Goal: Task Accomplishment & Management: Manage account settings

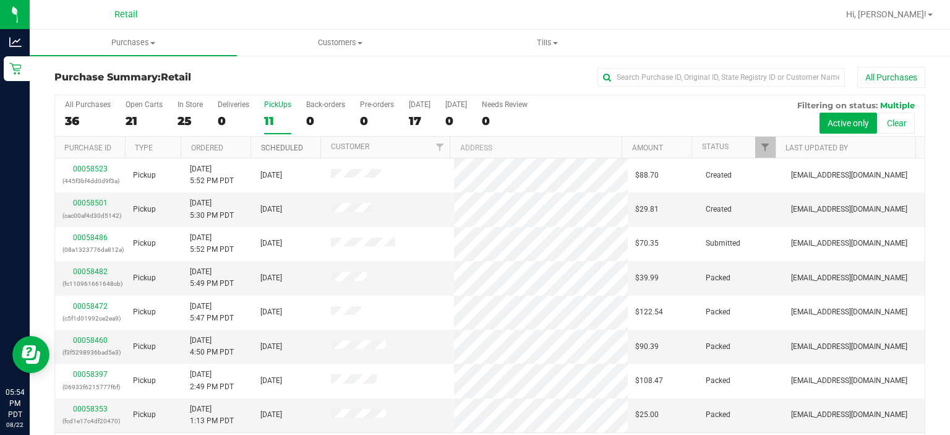
click at [273, 143] on link "Scheduled" at bounding box center [282, 147] width 42 height 9
click at [285, 146] on link "Scheduled" at bounding box center [289, 147] width 56 height 9
click at [280, 147] on link "Scheduled" at bounding box center [289, 147] width 56 height 9
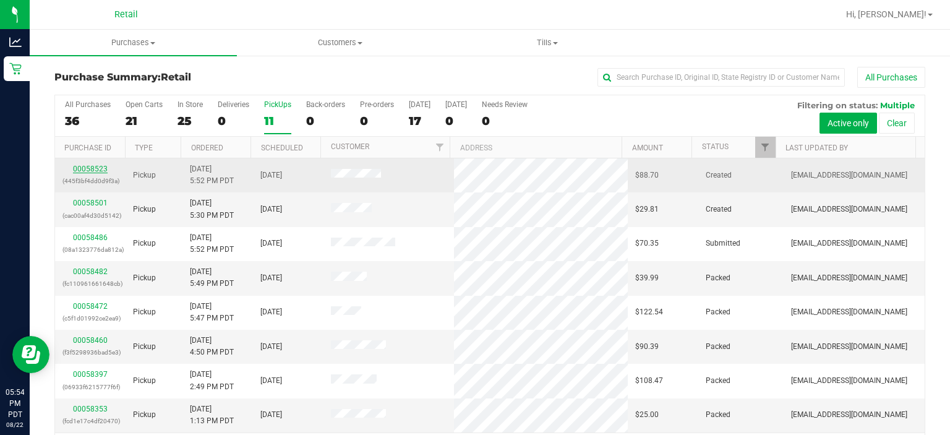
click at [77, 172] on link "00058523" at bounding box center [90, 168] width 35 height 9
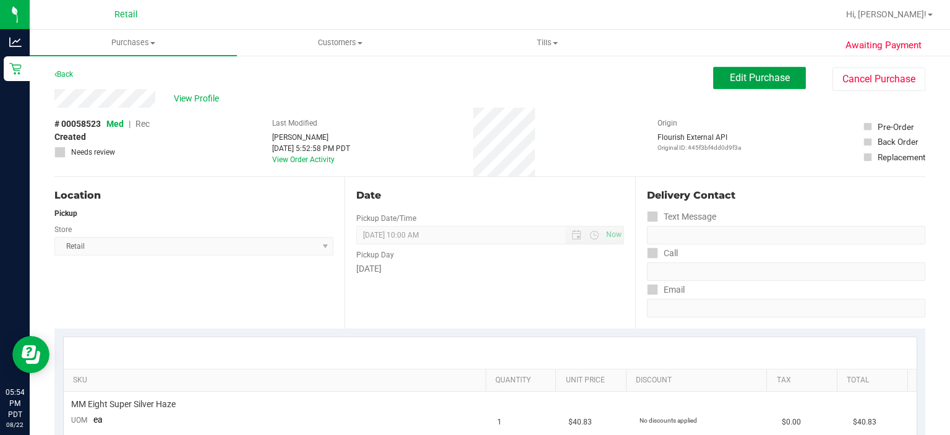
click at [748, 75] on span "Edit Purchase" at bounding box center [760, 78] width 60 height 12
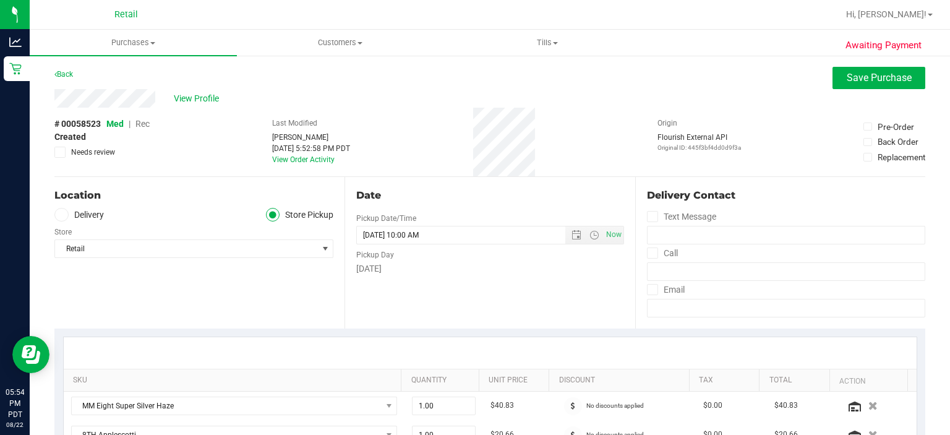
click at [140, 124] on span "Rec" at bounding box center [142, 124] width 14 height 10
click at [853, 83] on span "Save Purchase" at bounding box center [879, 78] width 65 height 12
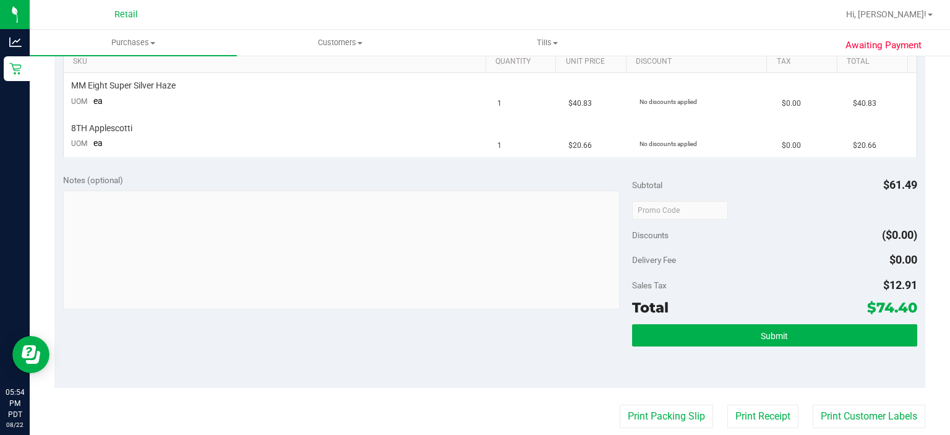
scroll to position [322, 0]
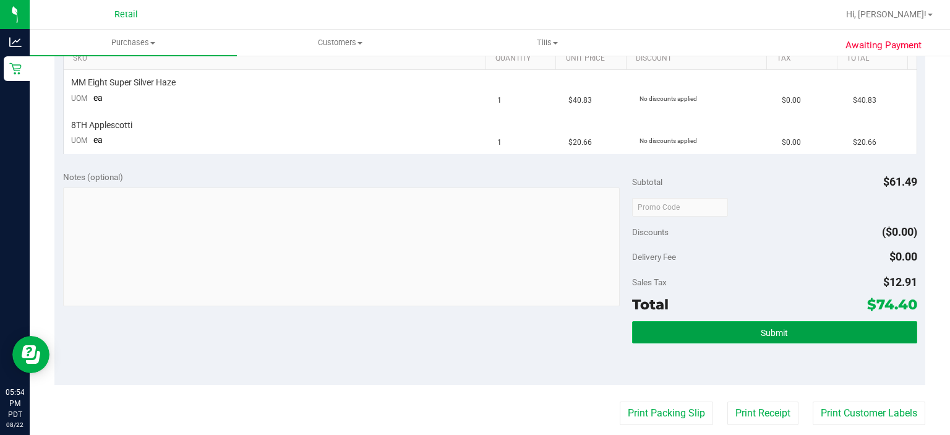
click at [745, 328] on button "Submit" at bounding box center [774, 332] width 284 height 22
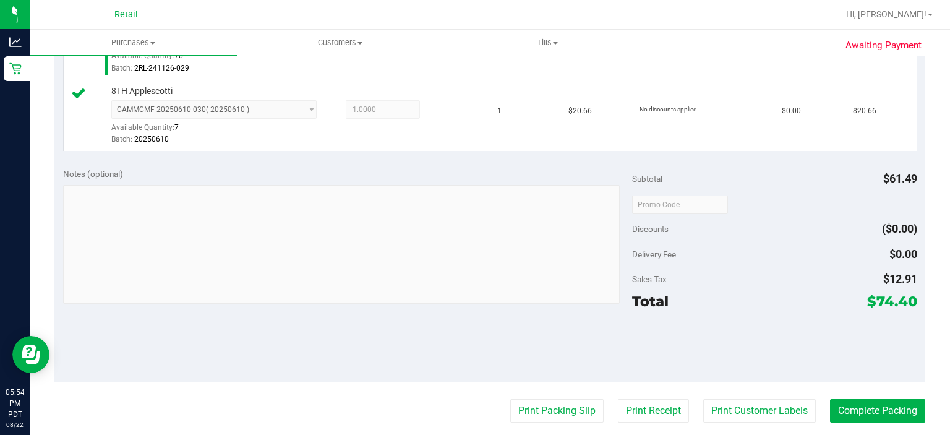
scroll to position [420, 0]
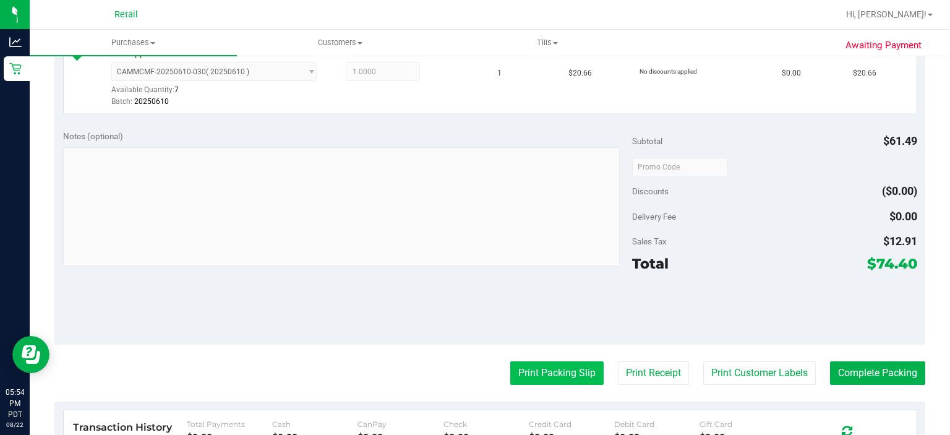
click at [538, 366] on button "Print Packing Slip" at bounding box center [556, 372] width 93 height 23
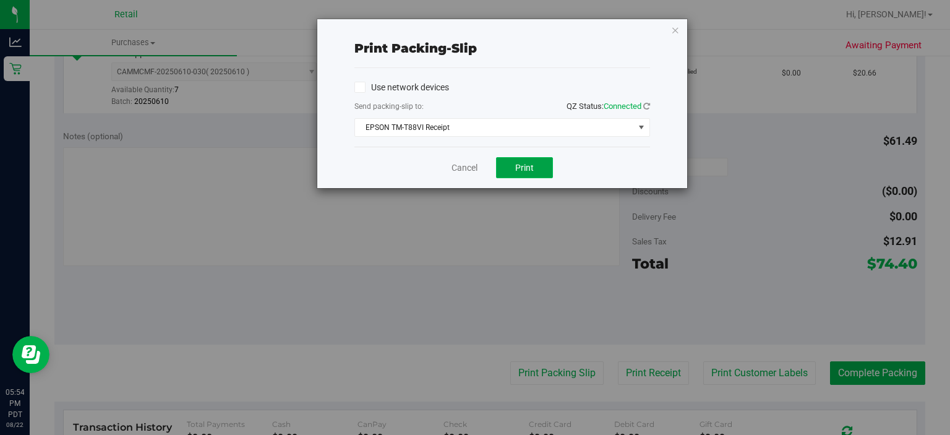
click at [541, 160] on button "Print" at bounding box center [524, 167] width 57 height 21
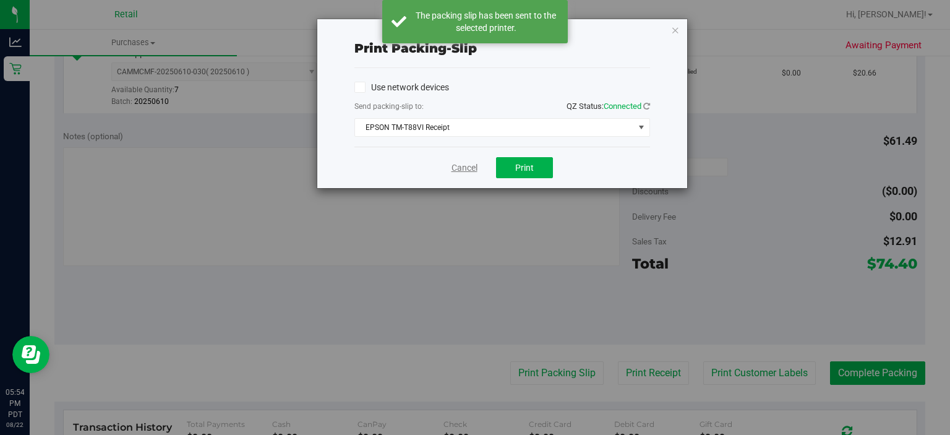
click at [468, 168] on link "Cancel" at bounding box center [464, 167] width 26 height 13
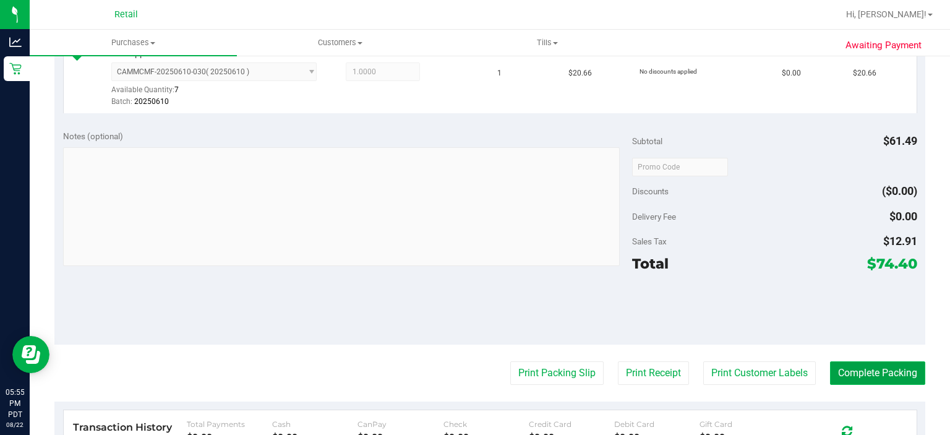
click at [883, 369] on button "Complete Packing" at bounding box center [877, 372] width 95 height 23
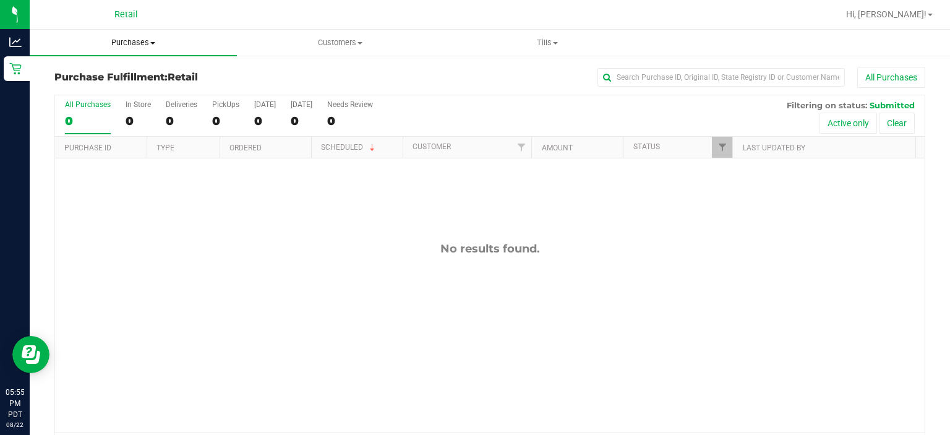
click at [131, 38] on span "Purchases" at bounding box center [133, 42] width 207 height 11
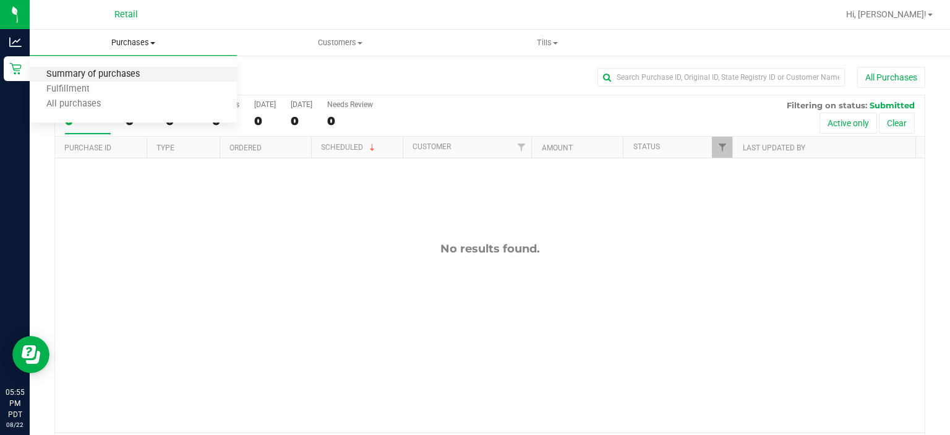
click at [93, 74] on span "Summary of purchases" at bounding box center [93, 74] width 127 height 11
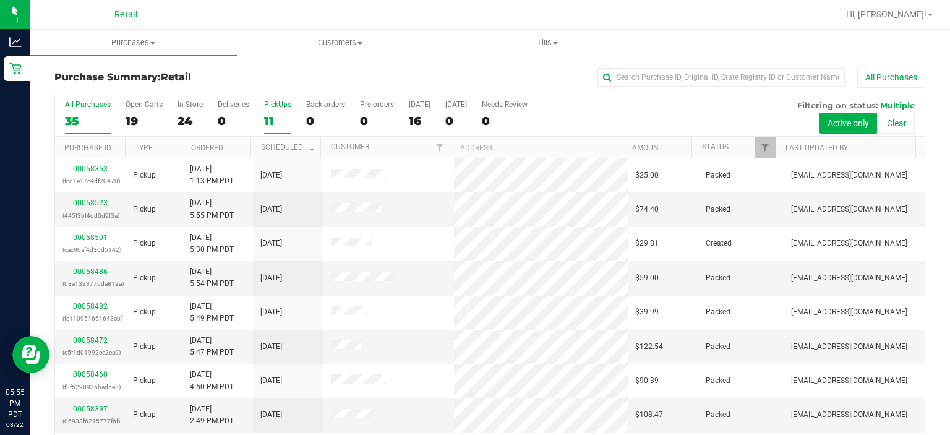
click at [264, 106] on div "PickUps" at bounding box center [277, 104] width 27 height 9
click at [0, 0] on input "PickUps 11" at bounding box center [0, 0] width 0 height 0
click at [295, 145] on link "Scheduled" at bounding box center [289, 147] width 56 height 9
click at [89, 207] on div "00058501 (cac00af4d30d5142)" at bounding box center [90, 208] width 56 height 23
click at [93, 198] on link "00058501" at bounding box center [90, 202] width 35 height 9
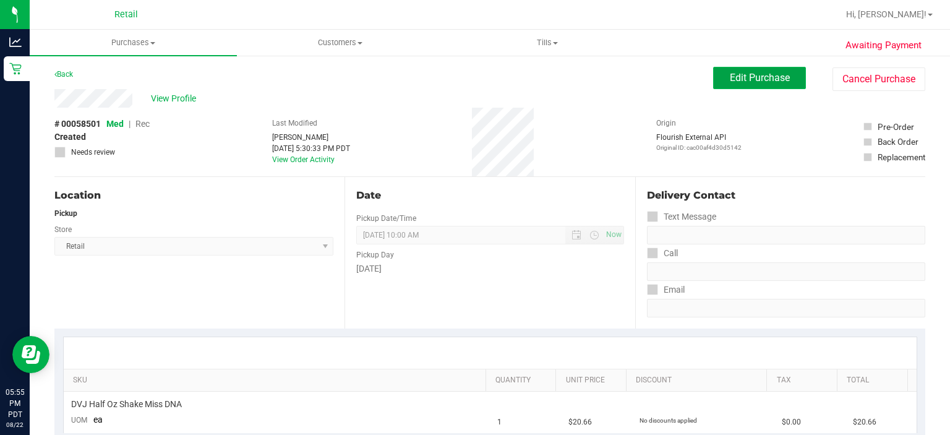
click at [757, 80] on span "Edit Purchase" at bounding box center [760, 78] width 60 height 12
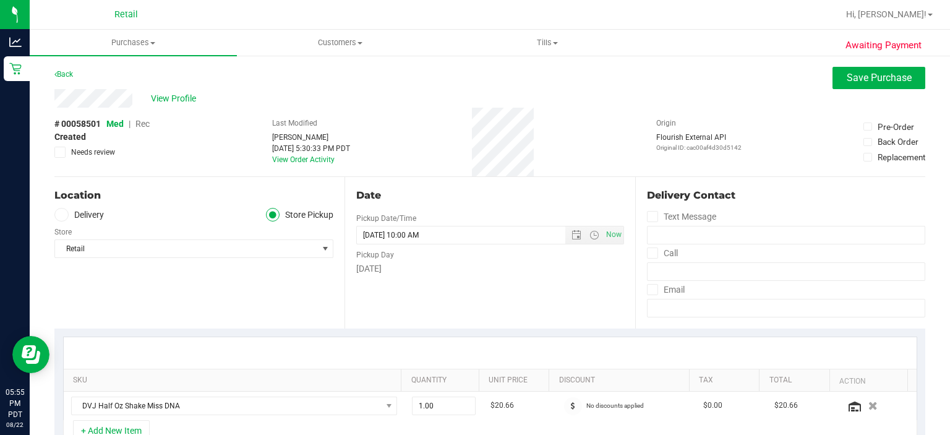
click at [146, 121] on span "Rec" at bounding box center [142, 124] width 14 height 10
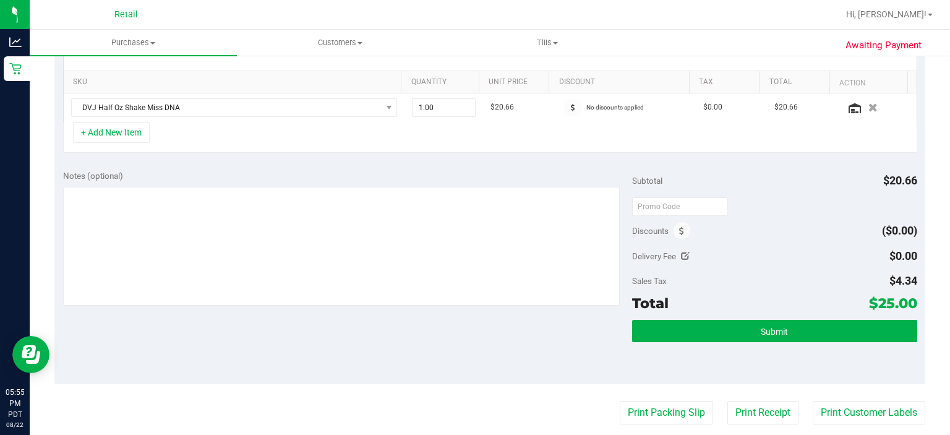
scroll to position [320, 0]
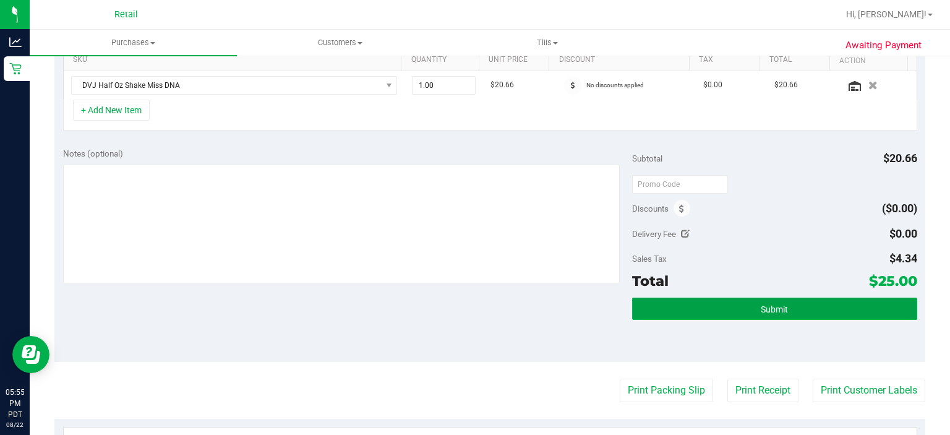
click at [751, 315] on button "Submit" at bounding box center [774, 308] width 284 height 22
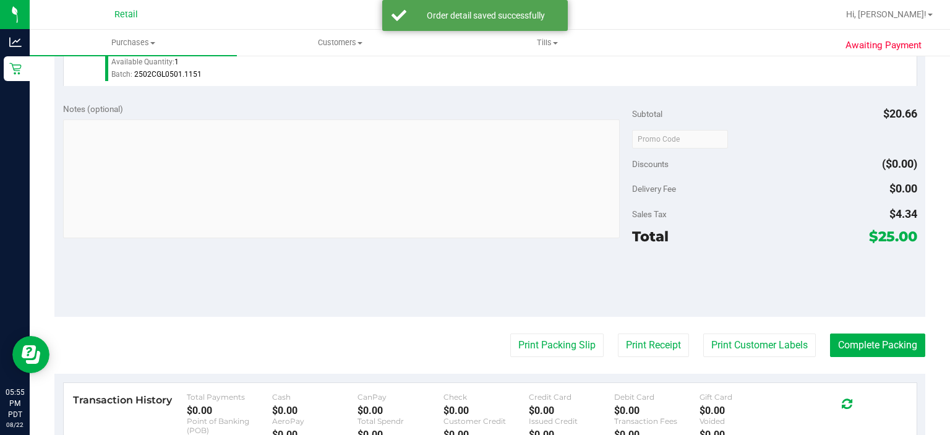
scroll to position [378, 0]
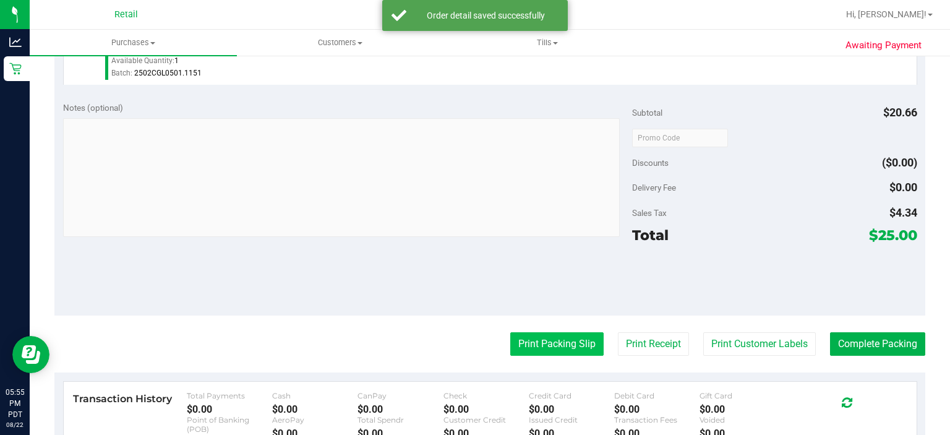
click at [525, 346] on button "Print Packing Slip" at bounding box center [556, 343] width 93 height 23
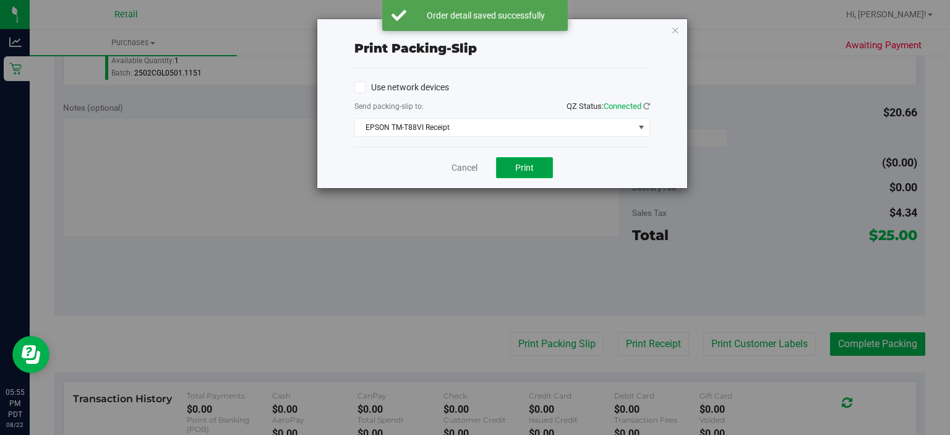
click at [502, 173] on button "Print" at bounding box center [524, 167] width 57 height 21
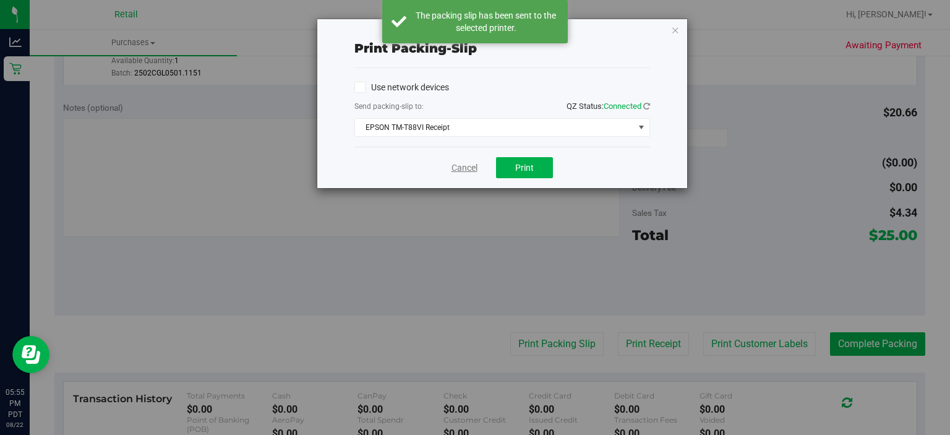
click at [461, 168] on link "Cancel" at bounding box center [464, 167] width 26 height 13
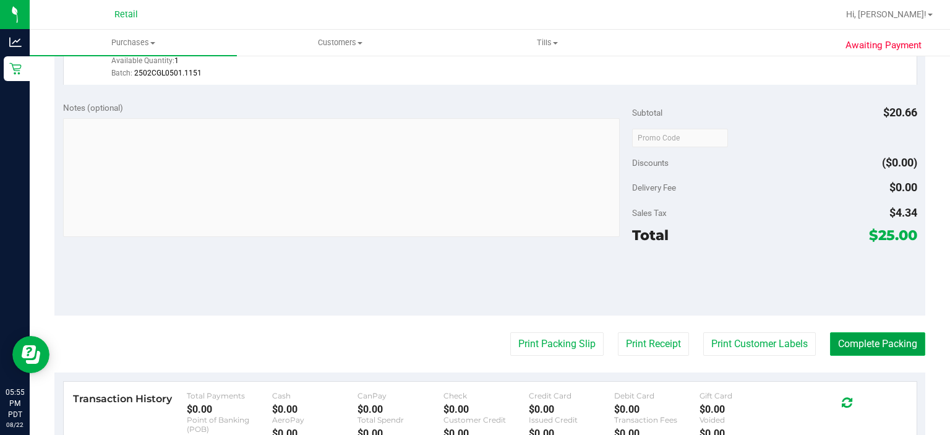
click at [876, 337] on button "Complete Packing" at bounding box center [877, 343] width 95 height 23
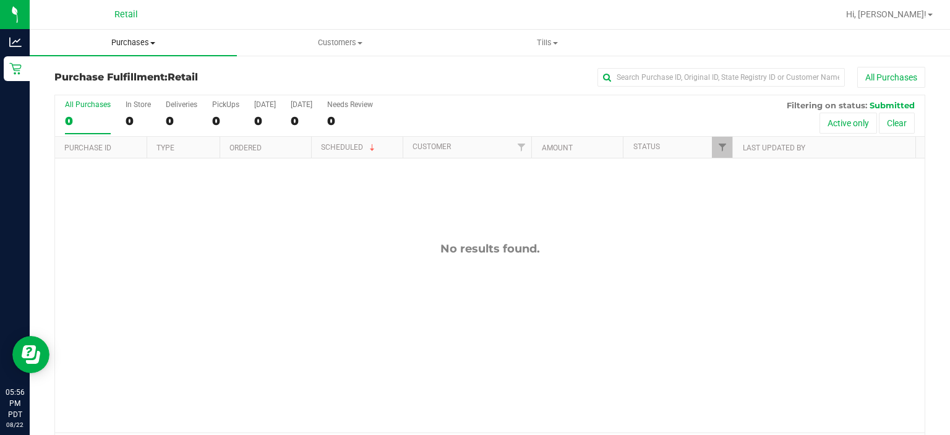
click at [139, 41] on span "Purchases" at bounding box center [133, 42] width 207 height 11
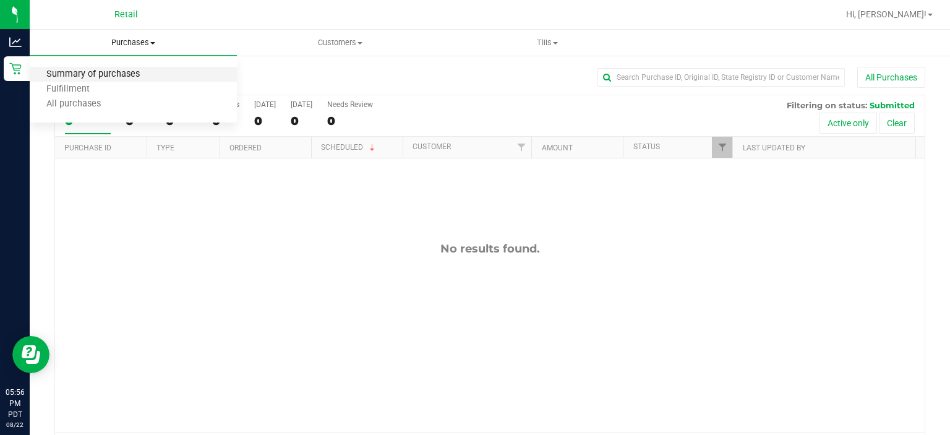
click at [105, 73] on span "Summary of purchases" at bounding box center [93, 74] width 127 height 11
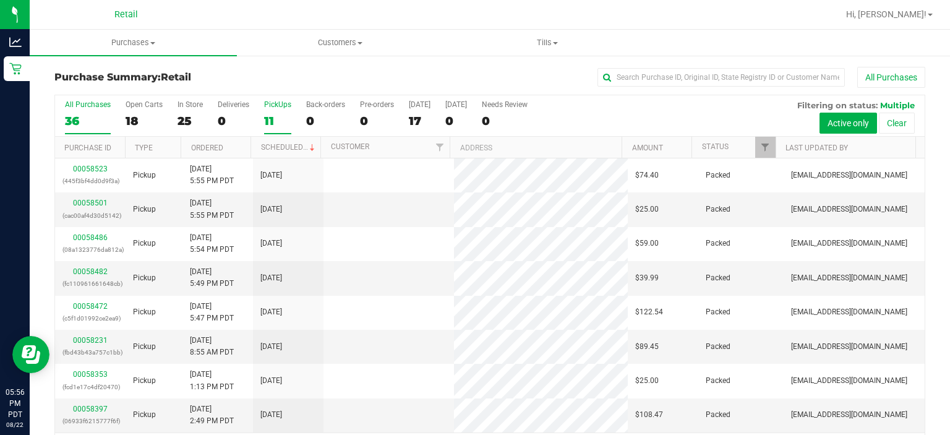
click at [282, 107] on div "PickUps" at bounding box center [277, 104] width 27 height 9
click at [0, 0] on input "PickUps 11" at bounding box center [0, 0] width 0 height 0
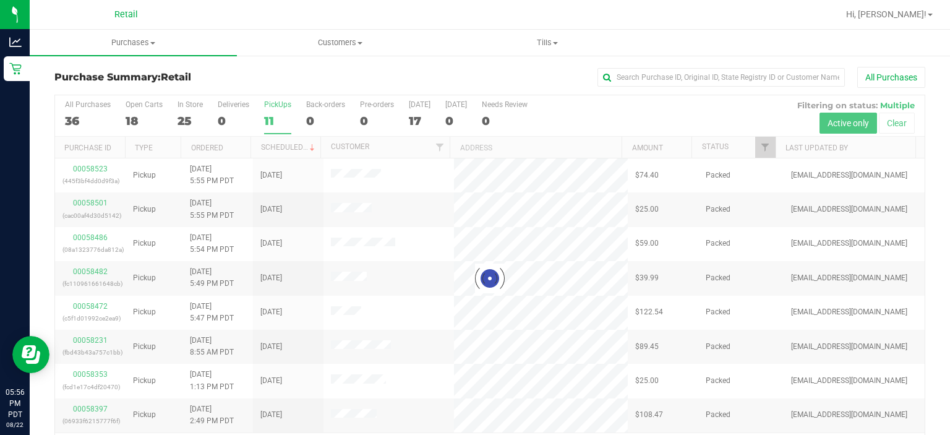
click at [287, 147] on div at bounding box center [489, 278] width 869 height 367
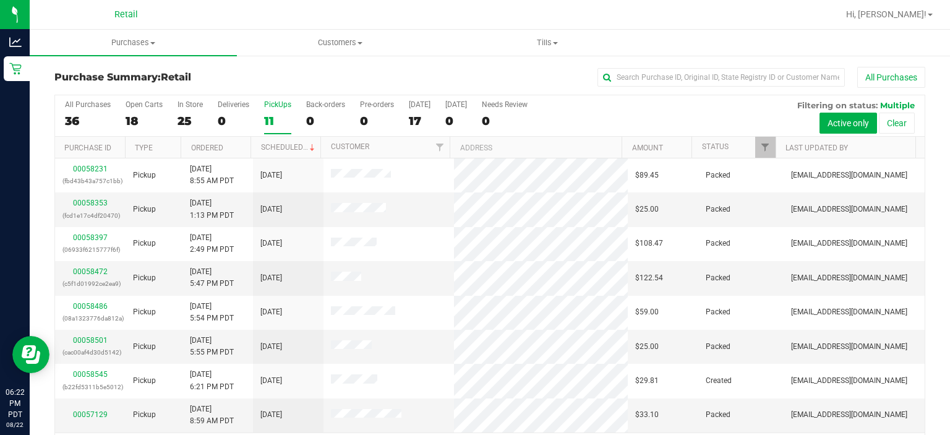
click at [280, 110] on label "PickUps 11" at bounding box center [277, 117] width 27 height 34
click at [0, 0] on input "PickUps 11" at bounding box center [0, 0] width 0 height 0
click at [307, 146] on span at bounding box center [312, 148] width 10 height 10
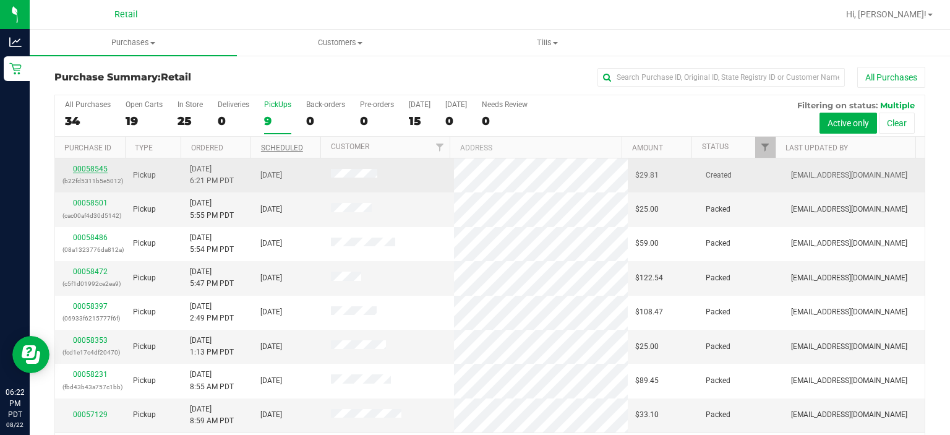
click at [86, 168] on link "00058545" at bounding box center [90, 168] width 35 height 9
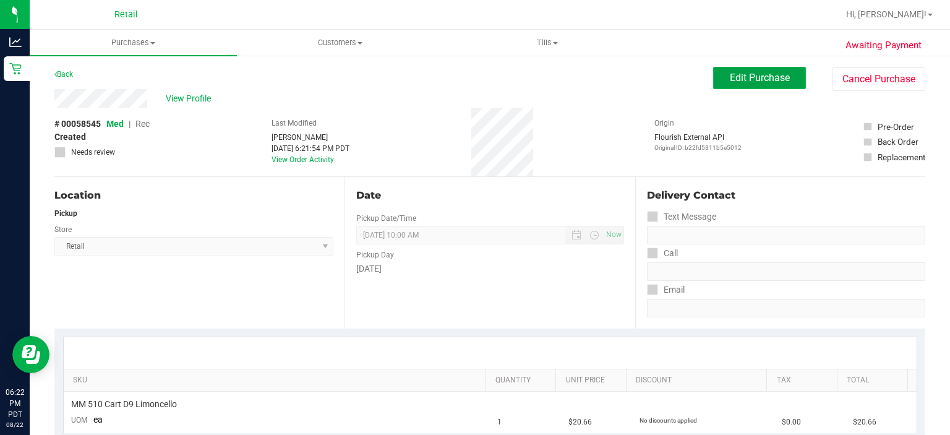
click at [748, 79] on span "Edit Purchase" at bounding box center [760, 78] width 60 height 12
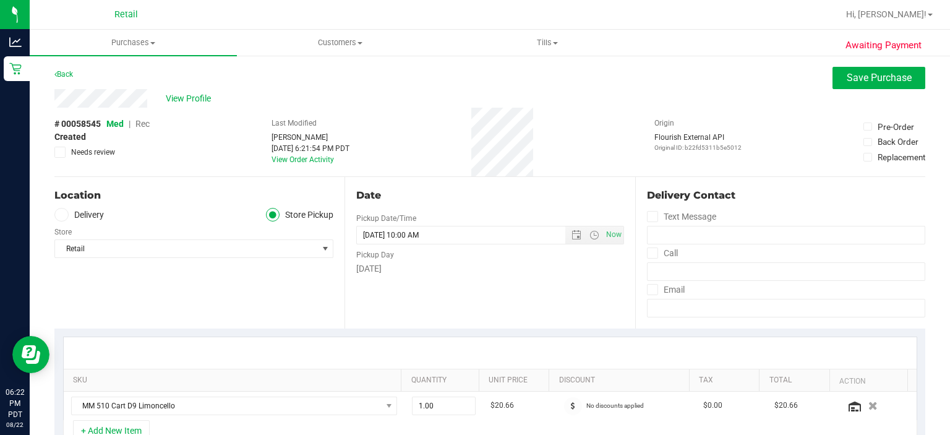
click at [144, 120] on span "Rec" at bounding box center [142, 124] width 14 height 10
click at [856, 82] on span "Save Purchase" at bounding box center [879, 78] width 65 height 12
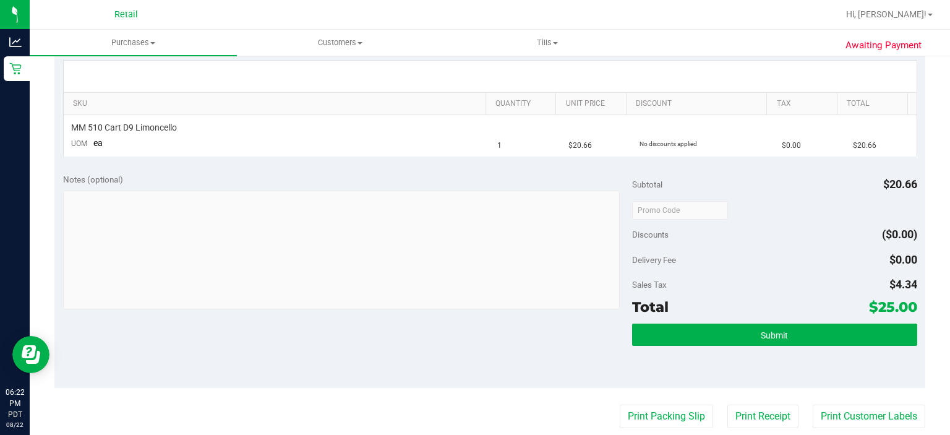
scroll to position [294, 0]
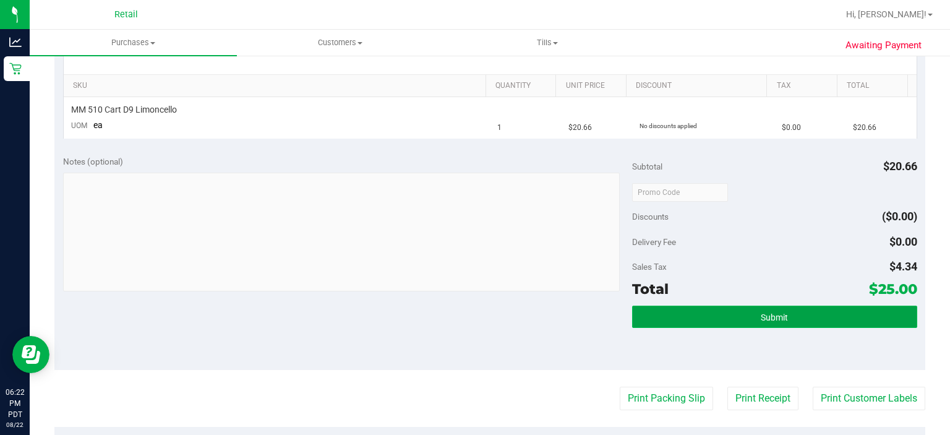
click at [726, 324] on button "Submit" at bounding box center [774, 316] width 284 height 22
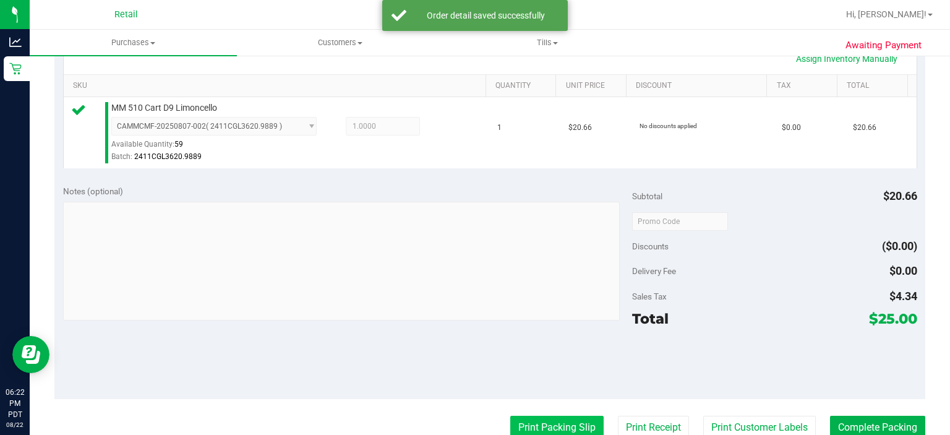
click at [552, 424] on button "Print Packing Slip" at bounding box center [556, 427] width 93 height 23
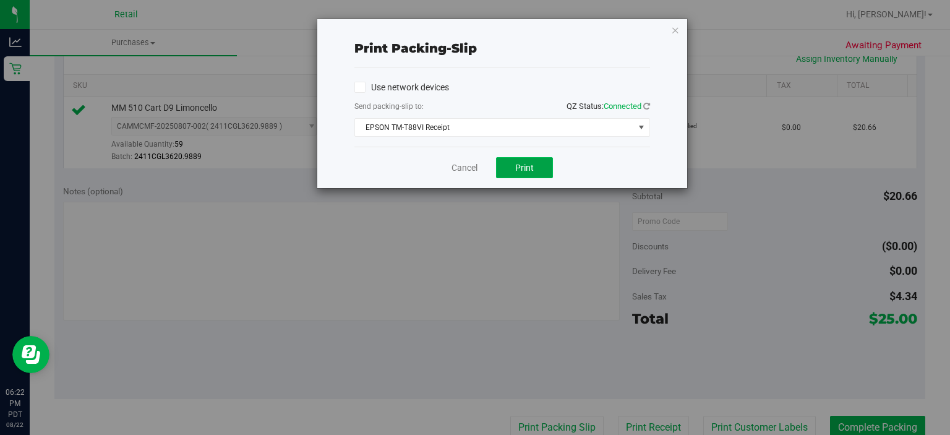
click at [524, 173] on button "Print" at bounding box center [524, 167] width 57 height 21
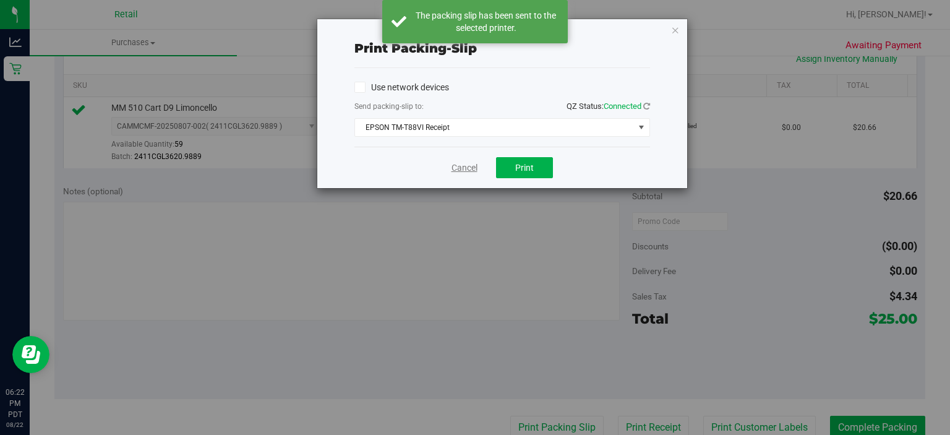
click at [472, 167] on link "Cancel" at bounding box center [464, 167] width 26 height 13
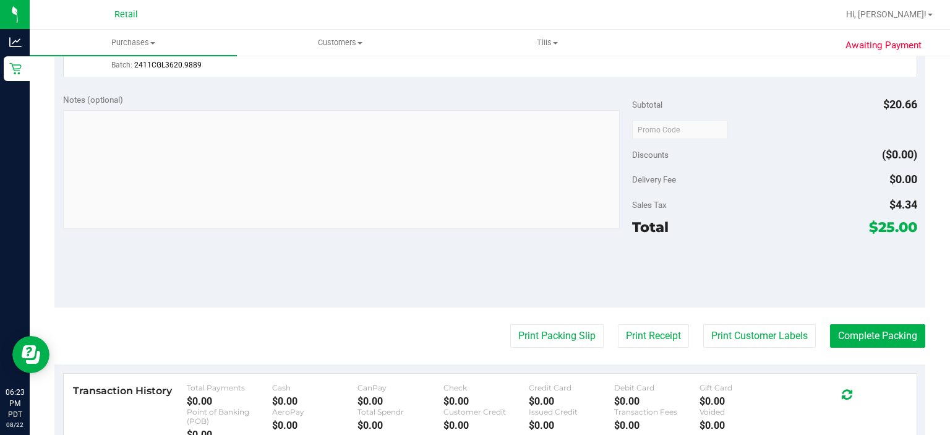
scroll to position [386, 0]
click at [869, 334] on button "Complete Packing" at bounding box center [877, 335] width 95 height 23
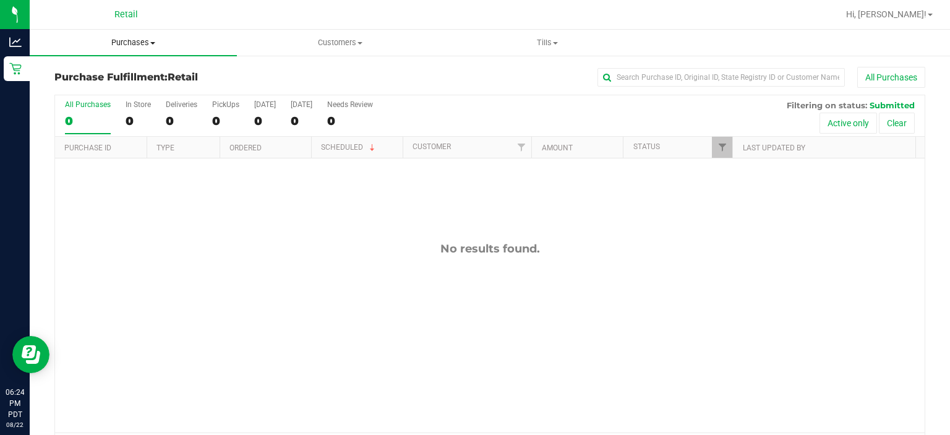
click at [143, 47] on span "Purchases" at bounding box center [133, 42] width 207 height 11
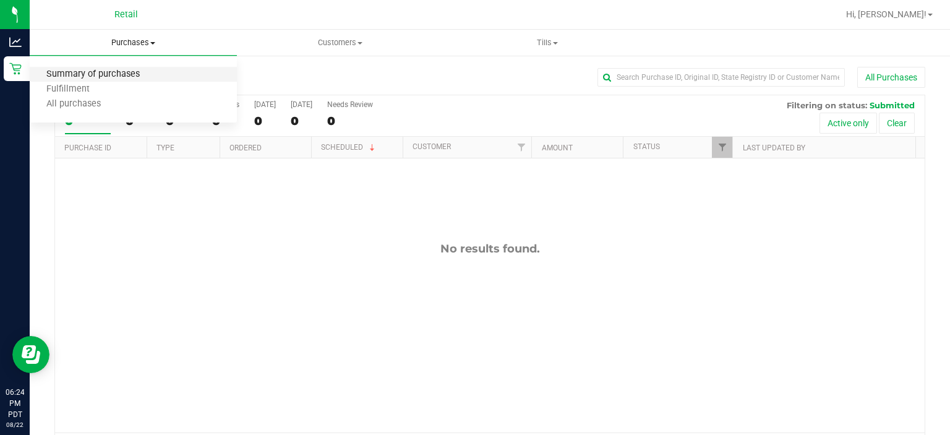
click at [67, 69] on span "Summary of purchases" at bounding box center [93, 74] width 127 height 11
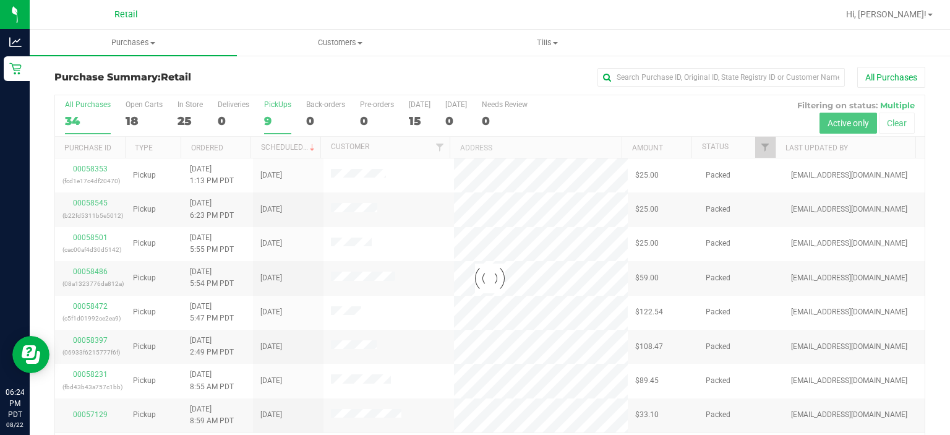
click at [269, 108] on div "PickUps" at bounding box center [277, 104] width 27 height 9
click at [0, 0] on input "PickUps 9" at bounding box center [0, 0] width 0 height 0
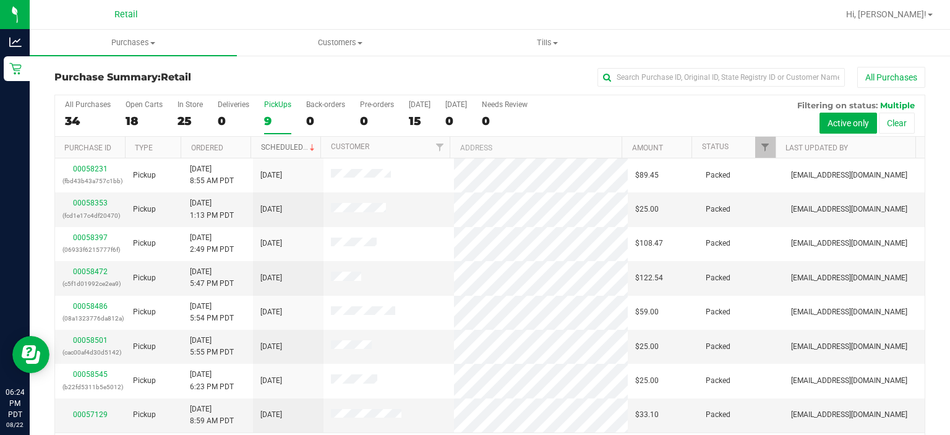
click at [280, 146] on link "Scheduled" at bounding box center [289, 147] width 56 height 9
